Goal: Information Seeking & Learning: Learn about a topic

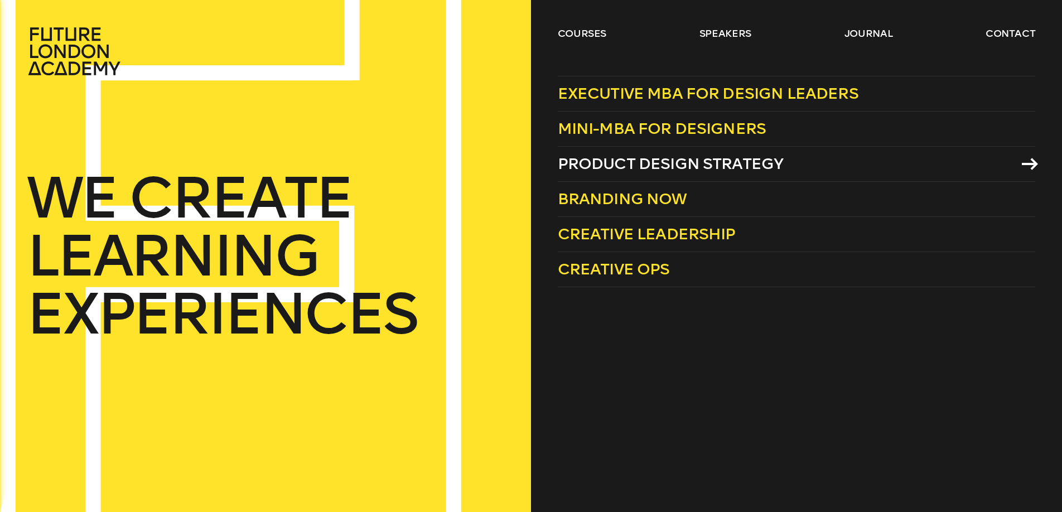
click at [642, 164] on span "Product Design Strategy" at bounding box center [671, 163] width 226 height 18
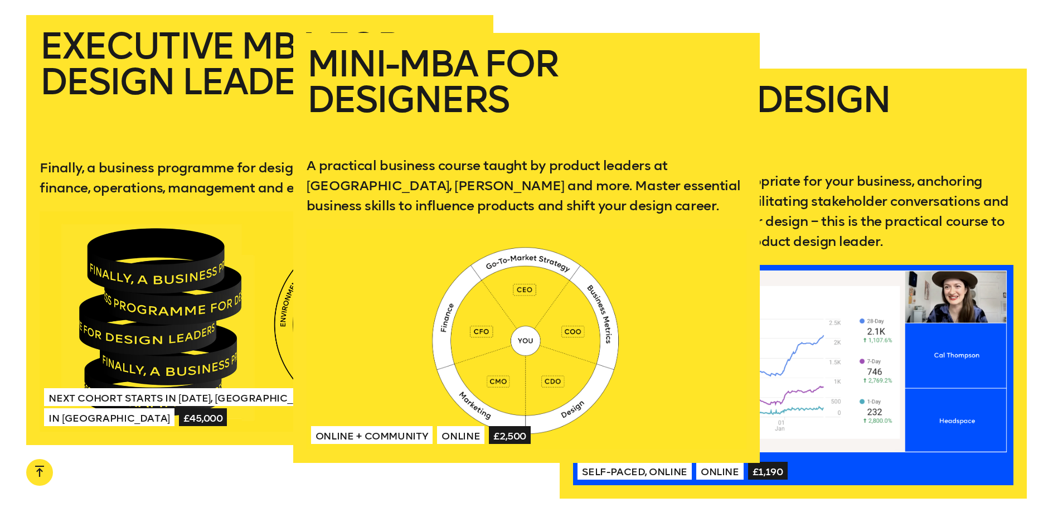
scroll to position [2206, 0]
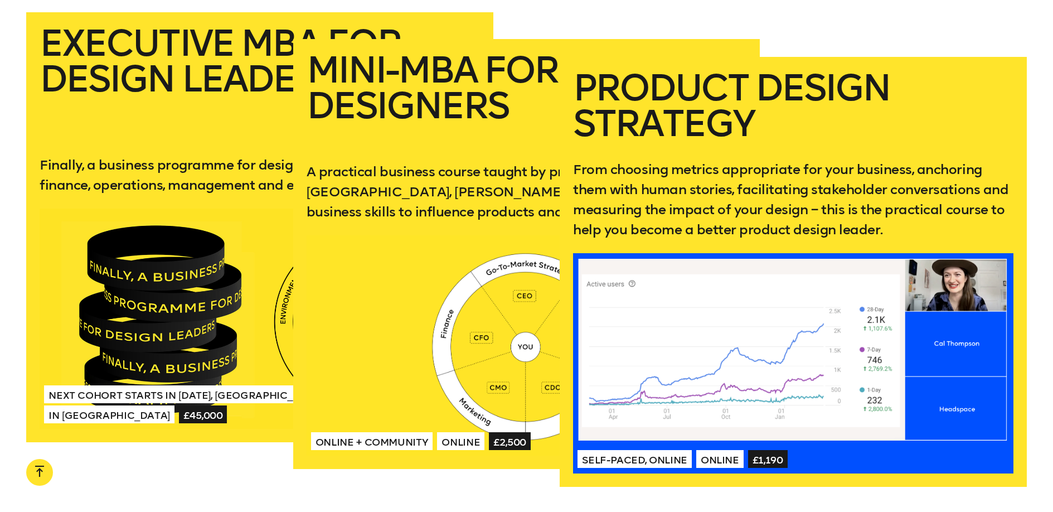
click at [878, 176] on p "From choosing metrics appropriate for your business, anchoring them with human …" at bounding box center [793, 199] width 440 height 80
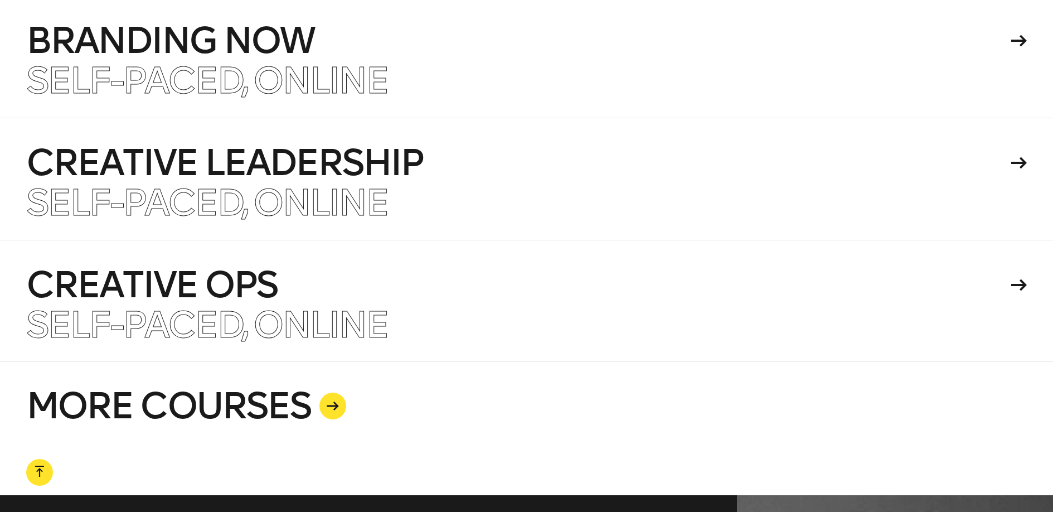
scroll to position [2762, 0]
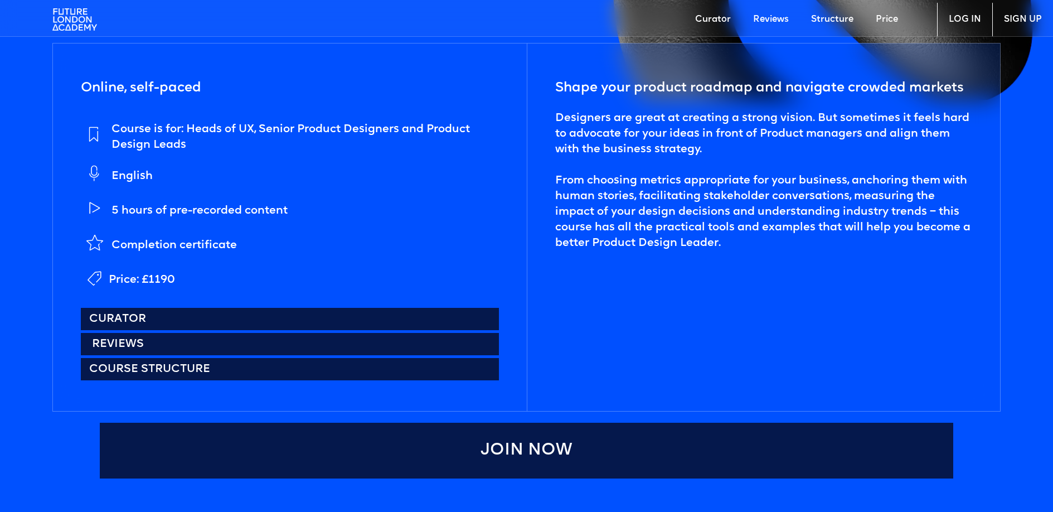
scroll to position [543, 0]
click at [145, 322] on link "Curator" at bounding box center [290, 318] width 418 height 22
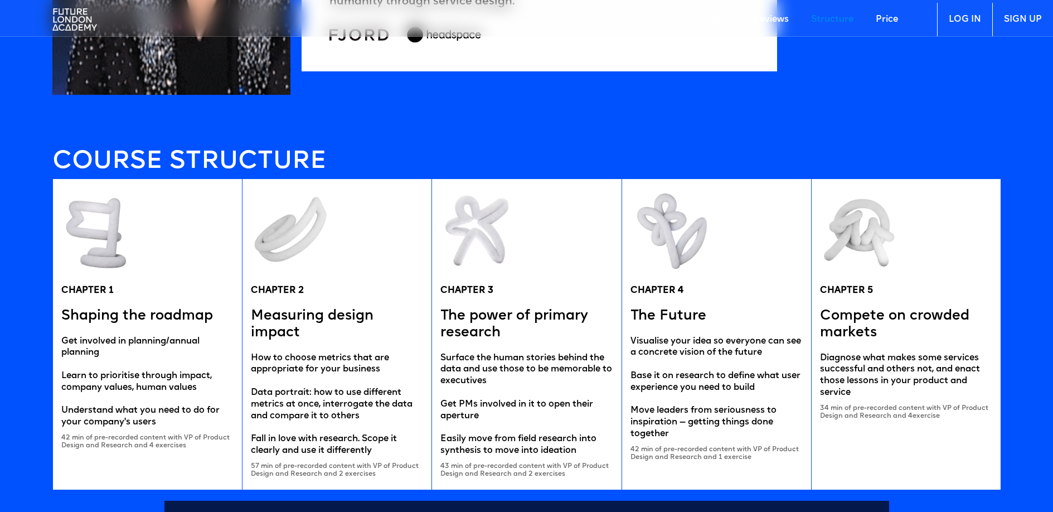
scroll to position [1741, 0]
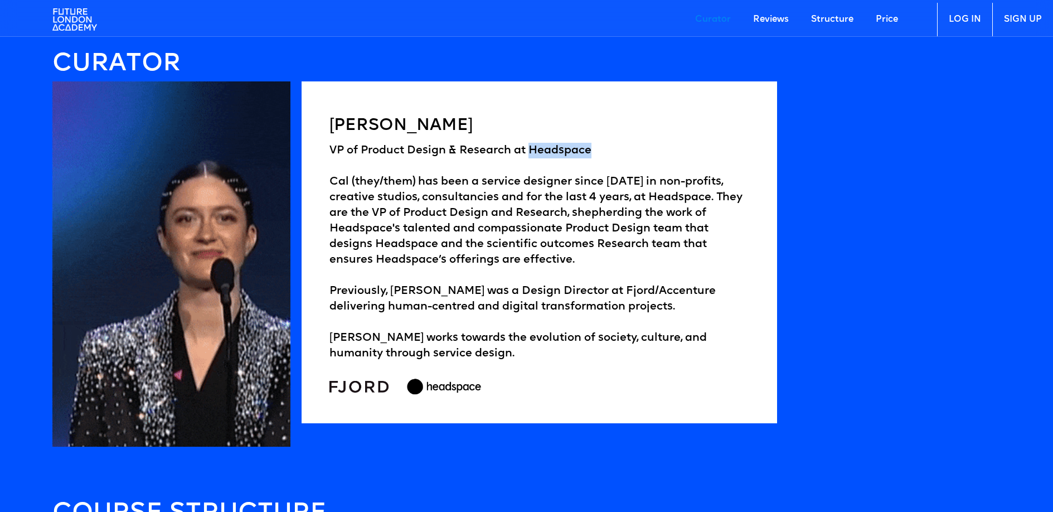
drag, startPoint x: 589, startPoint y: 151, endPoint x: 531, endPoint y: 154, distance: 58.6
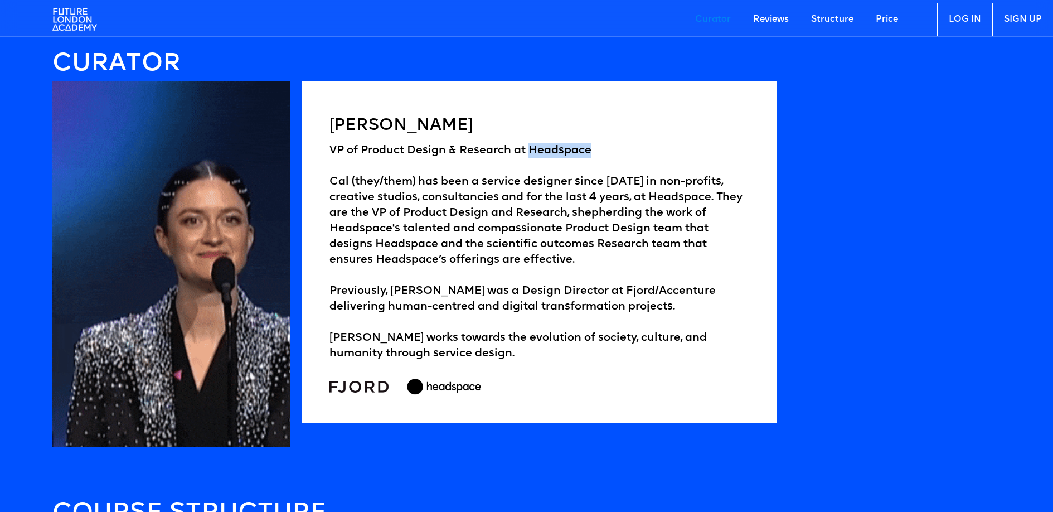
click at [531, 154] on div "VP of Product Design & Research at Headspace Cal (they/them) has been a service…" at bounding box center [540, 252] width 420 height 219
click at [620, 155] on div "VP of Product Design & Research at Headspace Cal (they/them) has been a service…" at bounding box center [540, 252] width 420 height 219
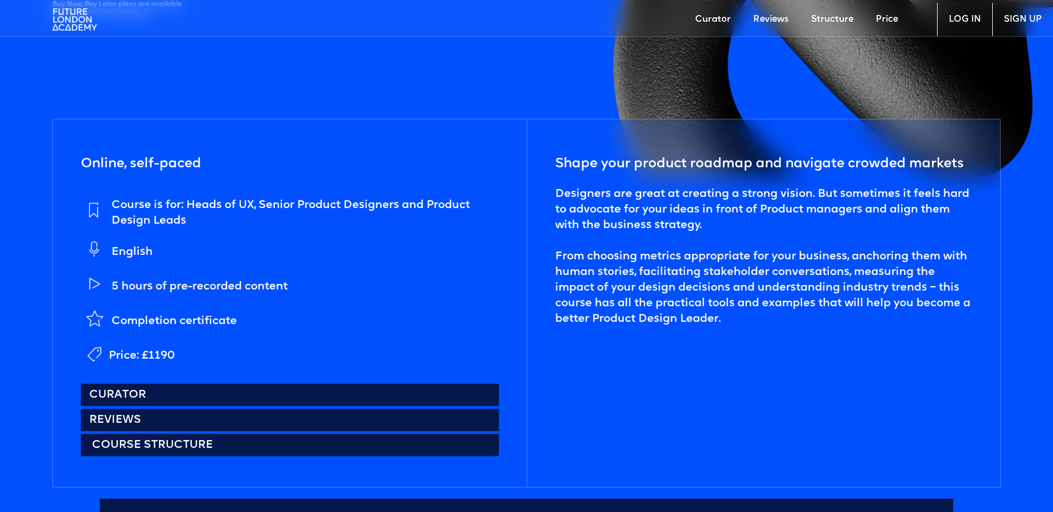
scroll to position [474, 0]
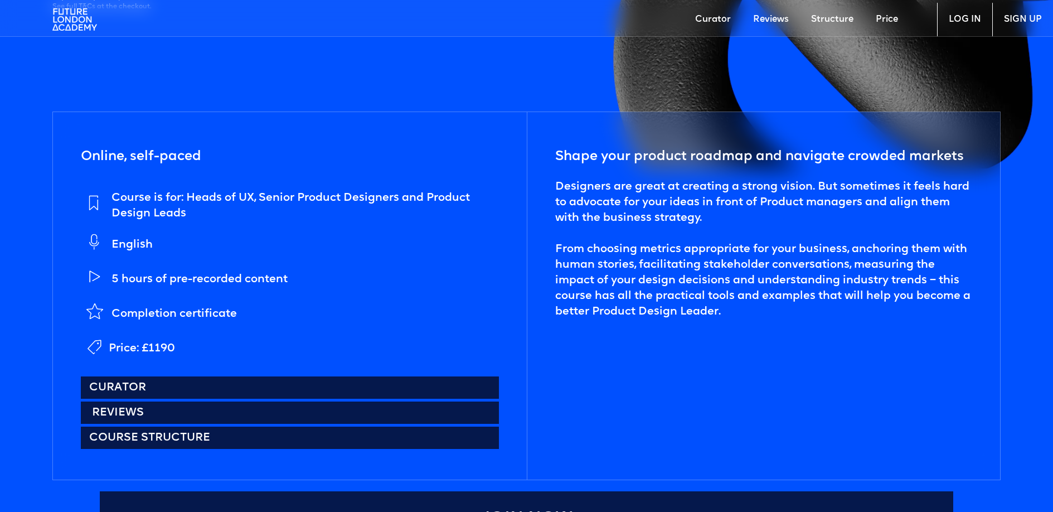
drag, startPoint x: 124, startPoint y: 417, endPoint x: 130, endPoint y: 415, distance: 5.8
click at [125, 417] on link "Reviews" at bounding box center [290, 412] width 418 height 22
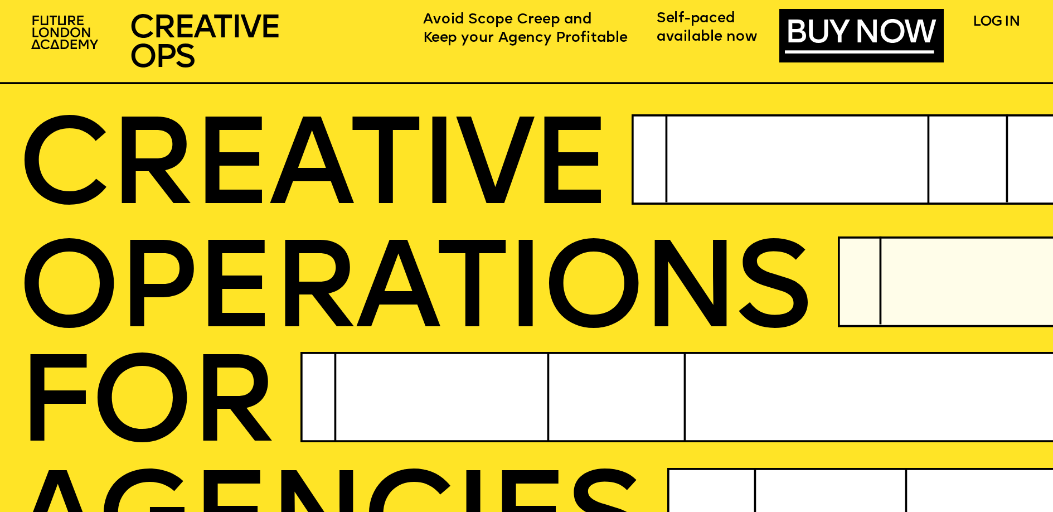
click at [666, 26] on span "Self-paced" at bounding box center [696, 19] width 78 height 16
click at [581, 27] on span "Avoid Scope Creep and" at bounding box center [507, 20] width 169 height 16
click at [714, 33] on span "available now" at bounding box center [707, 38] width 101 height 16
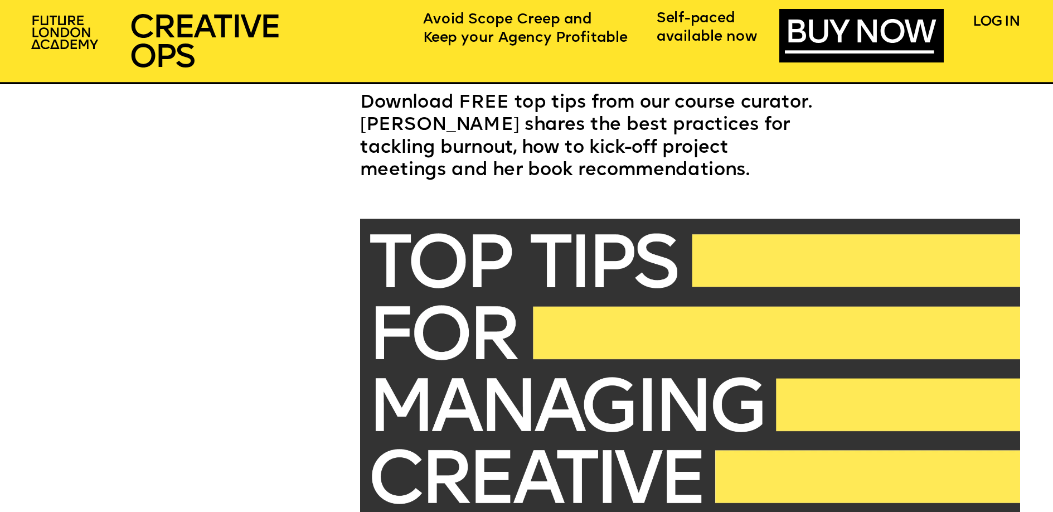
scroll to position [3430, 0]
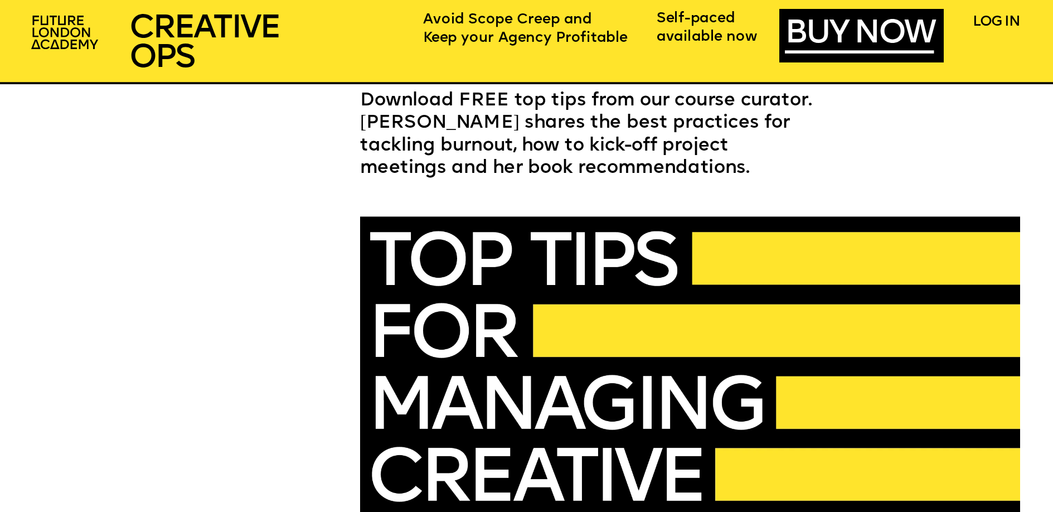
click at [447, 151] on span "Download FREE top tips from our course curator. Ariel shares the best practices…" at bounding box center [589, 135] width 458 height 86
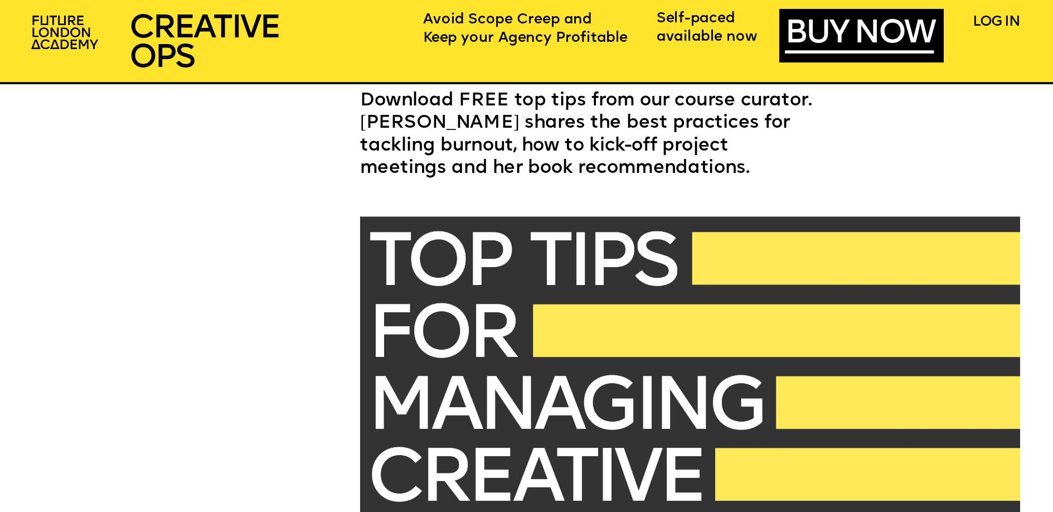
click at [446, 383] on img at bounding box center [690, 401] width 660 height 371
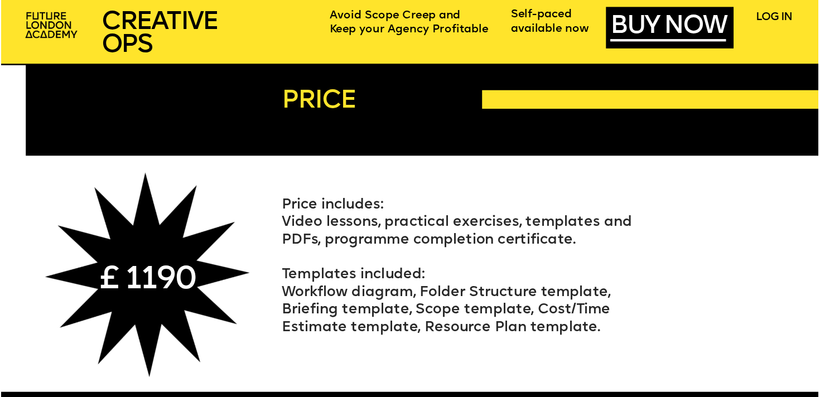
scroll to position [5010, 0]
